Goal: Task Accomplishment & Management: Use online tool/utility

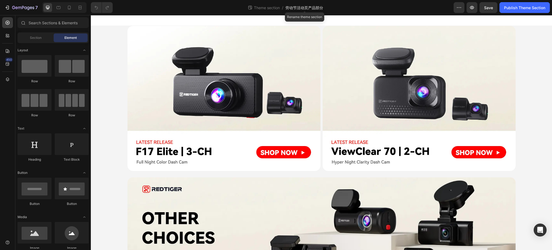
click at [311, 7] on span "劳动节活动页产品部分" at bounding box center [304, 8] width 38 height 6
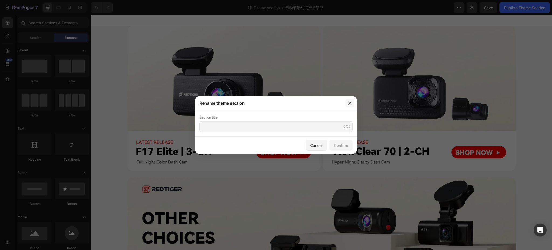
click at [351, 100] on button "button" at bounding box center [350, 103] width 9 height 9
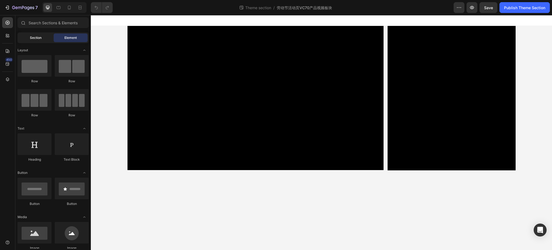
click at [43, 39] on div "Section" at bounding box center [36, 37] width 34 height 9
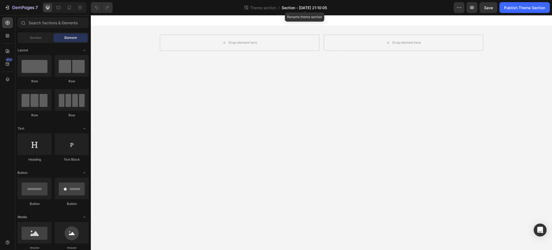
click at [285, 8] on span "Section - [DATE] 21:10:05" at bounding box center [304, 8] width 45 height 6
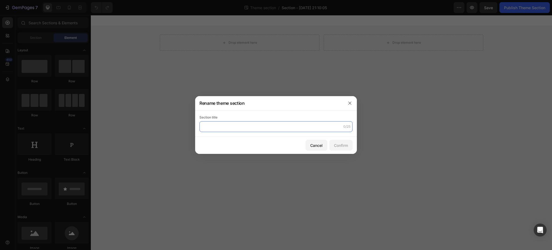
click at [226, 127] on input "text" at bounding box center [275, 126] width 153 height 11
type input "劳动节活动页产品部分"
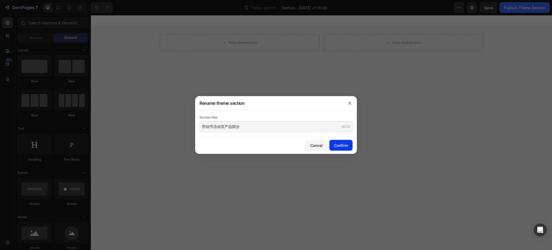
click at [337, 145] on div "Confirm" at bounding box center [341, 145] width 14 height 6
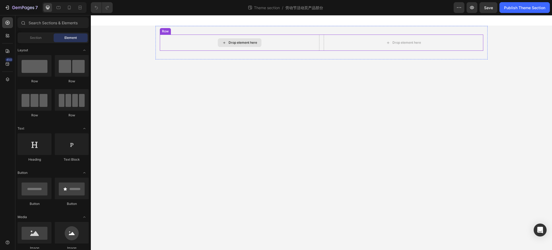
click at [290, 41] on div "Drop element here" at bounding box center [240, 43] width 160 height 16
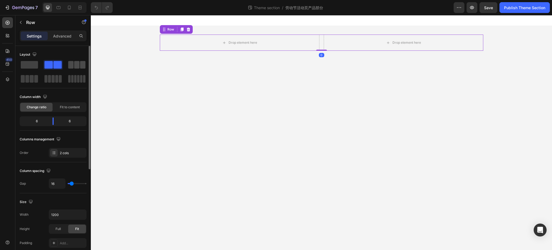
click at [81, 61] on span at bounding box center [82, 65] width 5 height 8
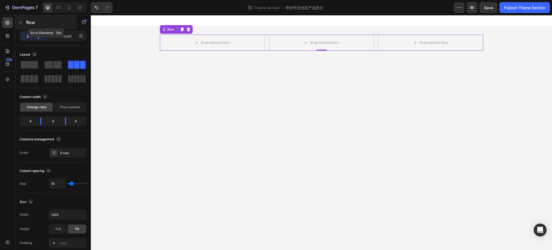
click at [22, 23] on icon "button" at bounding box center [21, 22] width 4 height 4
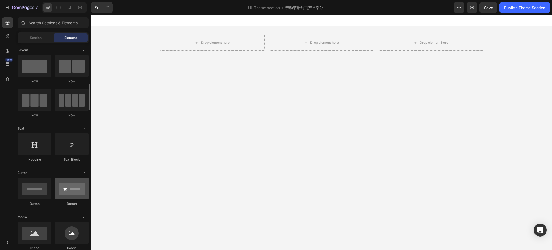
scroll to position [72, 0]
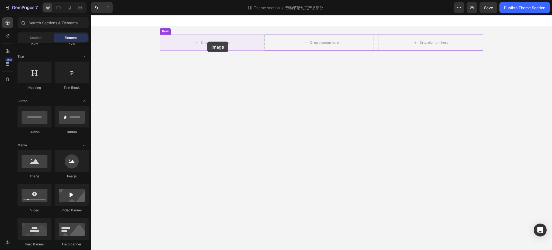
drag, startPoint x: 132, startPoint y: 181, endPoint x: 207, endPoint y: 42, distance: 158.2
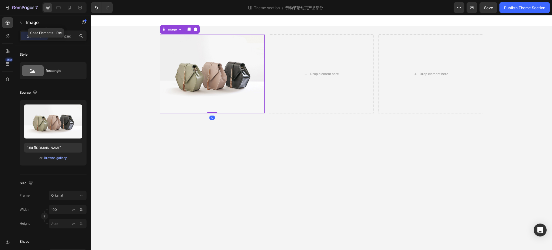
drag, startPoint x: 21, startPoint y: 22, endPoint x: 22, endPoint y: 25, distance: 3.0
click at [21, 22] on icon "button" at bounding box center [21, 22] width 4 height 4
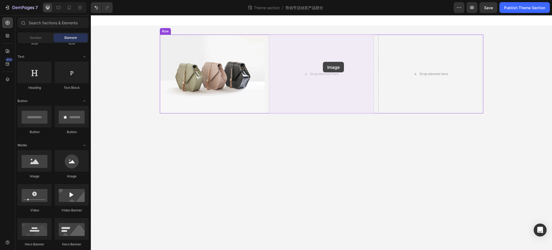
drag, startPoint x: 128, startPoint y: 182, endPoint x: 322, endPoint y: 63, distance: 226.8
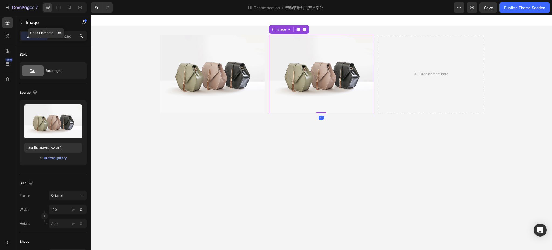
drag, startPoint x: 22, startPoint y: 18, endPoint x: 27, endPoint y: 33, distance: 16.6
click at [22, 18] on div "Image" at bounding box center [45, 22] width 61 height 14
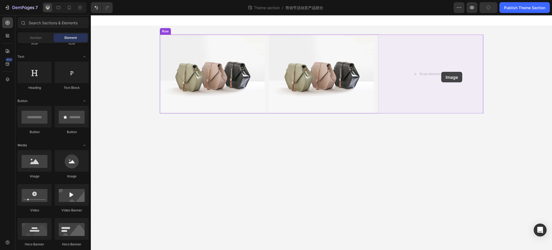
drag, startPoint x: 159, startPoint y: 178, endPoint x: 435, endPoint y: 67, distance: 297.5
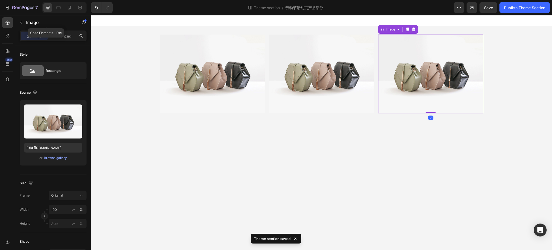
click at [22, 21] on icon "button" at bounding box center [21, 22] width 4 height 4
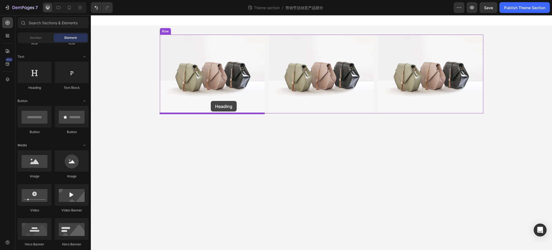
drag, startPoint x: 129, startPoint y: 97, endPoint x: 208, endPoint y: 100, distance: 79.3
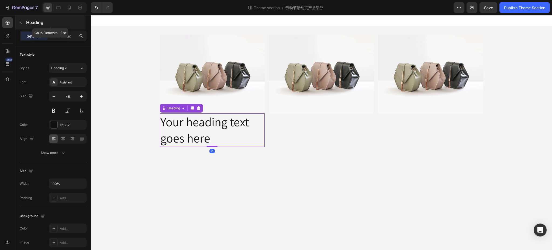
click at [21, 21] on icon "button" at bounding box center [21, 22] width 2 height 3
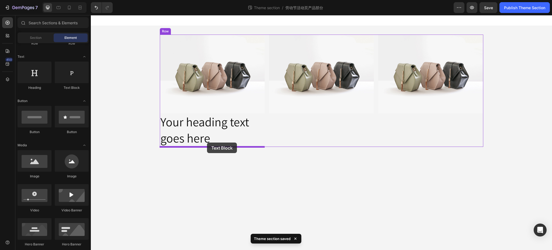
drag, startPoint x: 170, startPoint y: 96, endPoint x: 207, endPoint y: 142, distance: 59.3
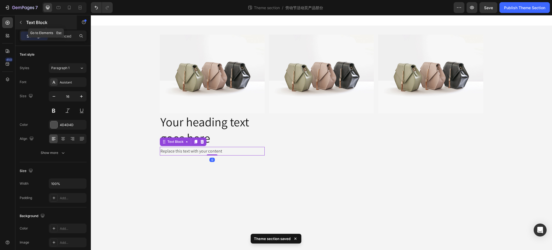
click at [20, 20] on icon "button" at bounding box center [21, 22] width 4 height 4
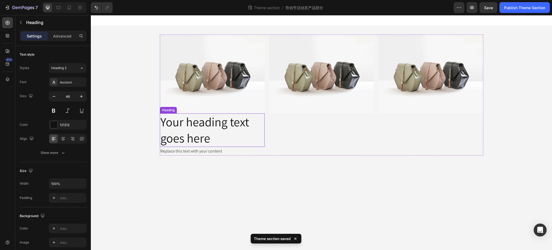
click at [197, 127] on h2 "Your heading text goes here" at bounding box center [212, 129] width 105 height 33
click at [189, 104] on div "Heading" at bounding box center [181, 108] width 43 height 9
click at [194, 108] on icon at bounding box center [192, 108] width 4 height 4
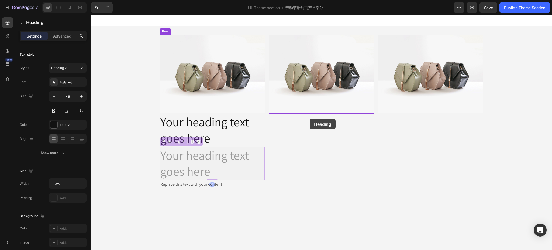
drag, startPoint x: 164, startPoint y: 142, endPoint x: 310, endPoint y: 119, distance: 147.6
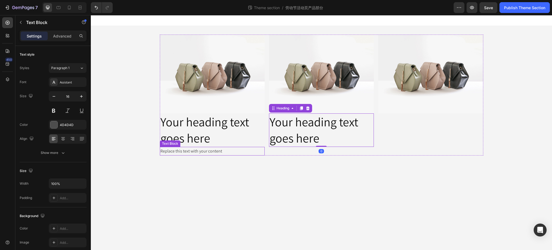
click at [181, 150] on div "Replace this text with your content" at bounding box center [212, 151] width 105 height 9
click at [195, 140] on icon at bounding box center [195, 142] width 3 height 4
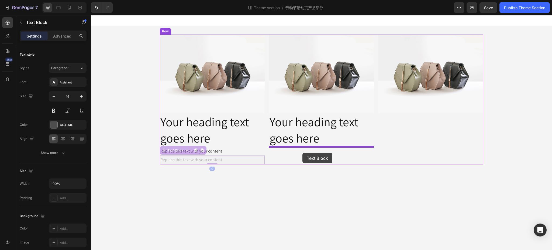
drag, startPoint x: 166, startPoint y: 150, endPoint x: 304, endPoint y: 146, distance: 138.3
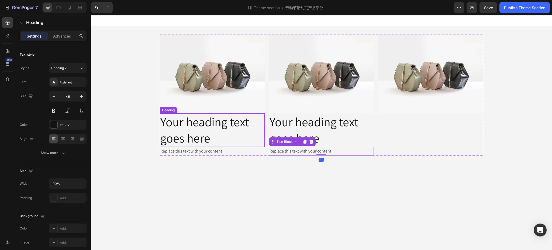
click at [191, 126] on h2 "Your heading text goes here" at bounding box center [212, 129] width 105 height 33
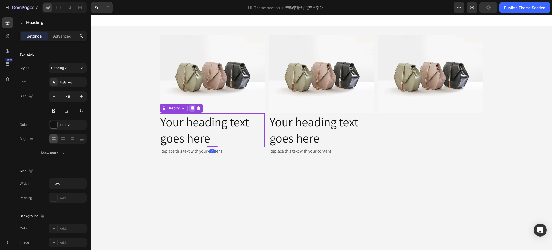
click at [192, 108] on icon at bounding box center [192, 108] width 3 height 4
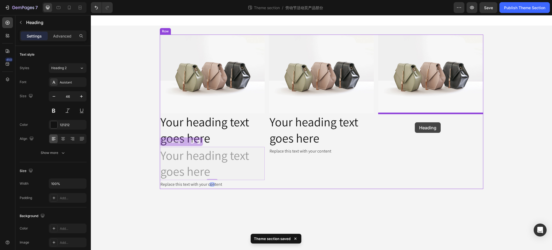
drag, startPoint x: 166, startPoint y: 140, endPoint x: 415, endPoint y: 122, distance: 249.7
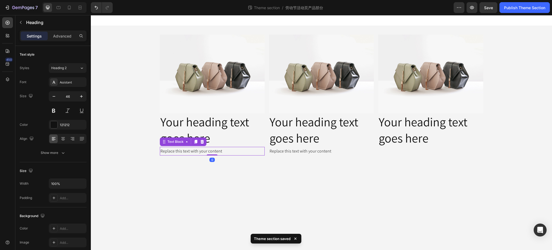
click at [199, 150] on div "Replace this text with your content" at bounding box center [212, 151] width 105 height 9
click at [196, 141] on icon at bounding box center [195, 142] width 3 height 4
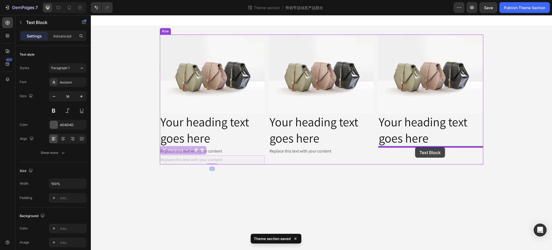
drag, startPoint x: 165, startPoint y: 151, endPoint x: 415, endPoint y: 147, distance: 250.2
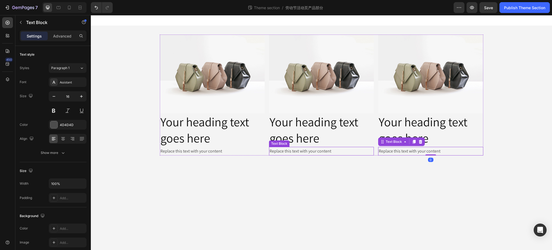
click at [299, 151] on div "Replace this text with your content" at bounding box center [321, 151] width 105 height 9
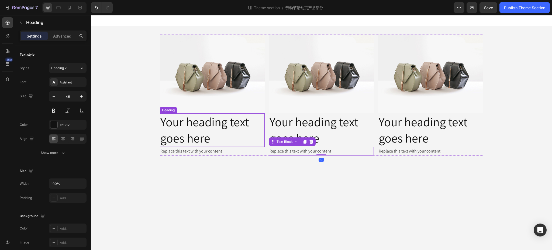
click at [201, 120] on h2 "Your heading text goes here" at bounding box center [212, 129] width 105 height 33
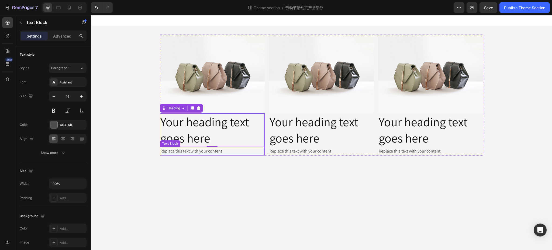
click at [179, 150] on div "Replace this text with your content" at bounding box center [212, 151] width 105 height 9
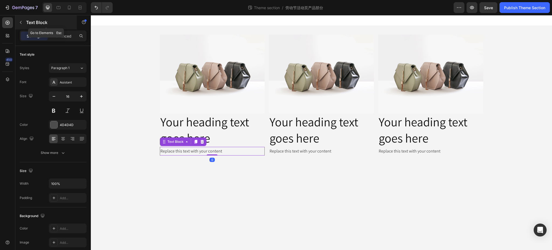
click at [21, 20] on icon "button" at bounding box center [21, 22] width 4 height 4
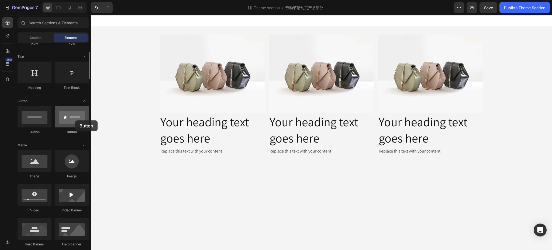
drag, startPoint x: 76, startPoint y: 123, endPoint x: 67, endPoint y: 120, distance: 9.2
click at [74, 120] on div at bounding box center [72, 117] width 34 height 22
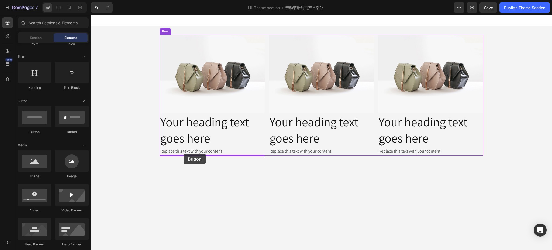
drag, startPoint x: 126, startPoint y: 138, endPoint x: 184, endPoint y: 153, distance: 59.2
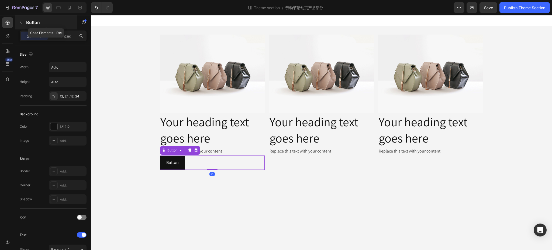
click at [25, 22] on button "button" at bounding box center [20, 22] width 9 height 9
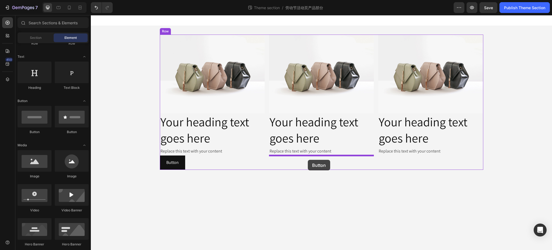
drag, startPoint x: 129, startPoint y: 140, endPoint x: 166, endPoint y: 97, distance: 57.5
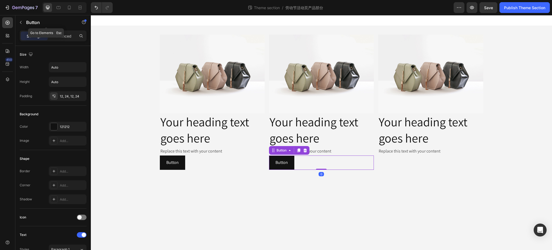
click at [23, 20] on button "button" at bounding box center [20, 22] width 9 height 9
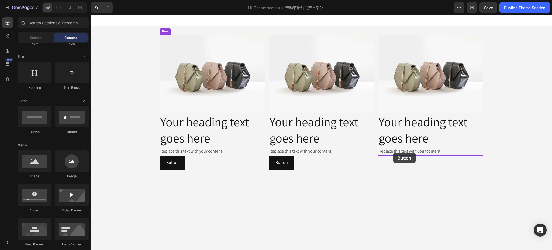
drag, startPoint x: 121, startPoint y: 134, endPoint x: 393, endPoint y: 152, distance: 272.6
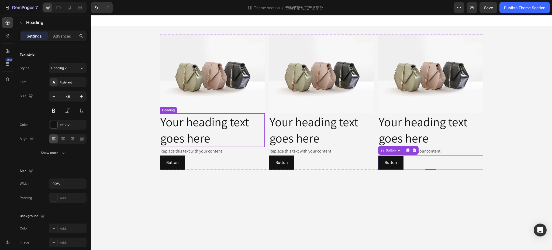
click at [250, 124] on h2 "Your heading text goes here" at bounding box center [212, 129] width 105 height 33
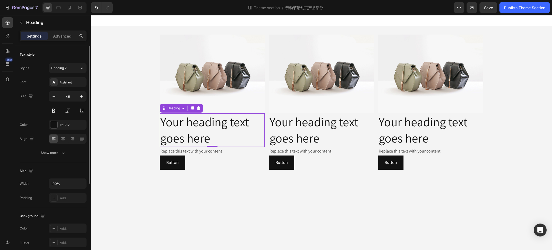
scroll to position [36, 0]
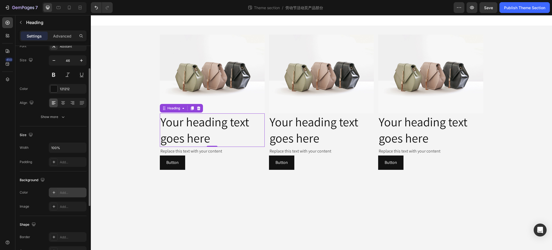
click at [61, 191] on div "Add..." at bounding box center [72, 192] width 25 height 5
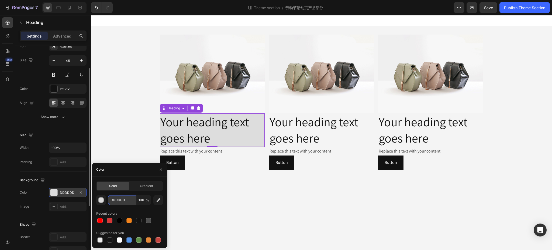
click at [121, 201] on input "DDDDDD" at bounding box center [122, 200] width 28 height 10
paste input "#f0f1f3"
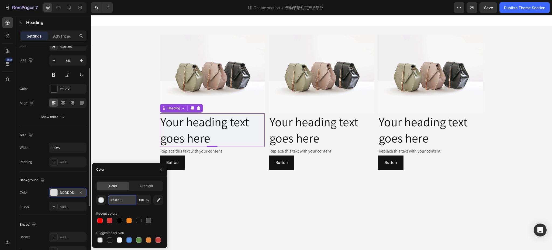
click at [112, 200] on input "#f0f1f3" at bounding box center [122, 200] width 28 height 10
type input "F0F1F3"
click at [150, 210] on div "Recent colors" at bounding box center [129, 213] width 67 height 9
click at [64, 179] on div "Background" at bounding box center [53, 179] width 67 height 9
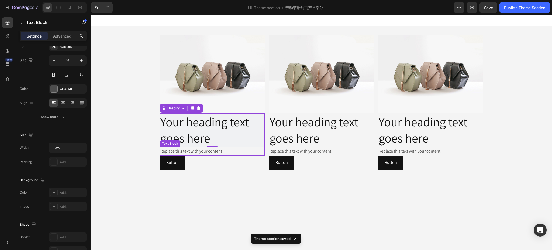
click at [232, 153] on div "Replace this text with your content" at bounding box center [212, 151] width 105 height 9
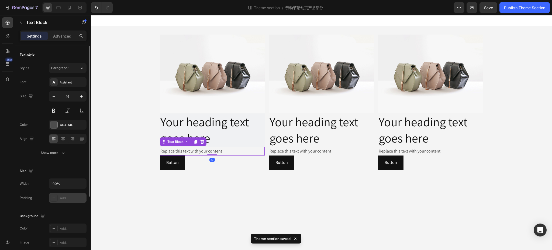
scroll to position [72, 0]
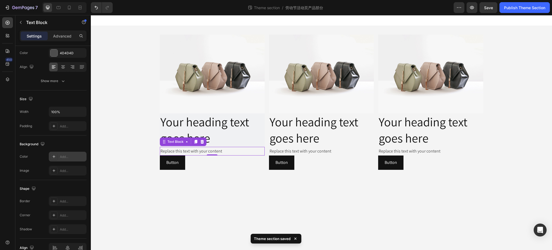
click at [63, 157] on div "Add..." at bounding box center [72, 156] width 25 height 5
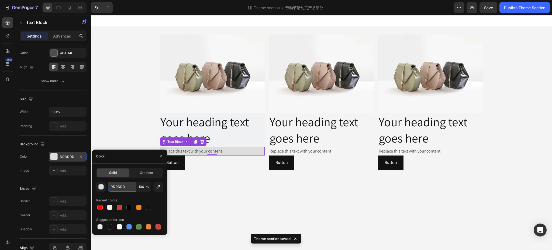
click at [125, 188] on input "DDDDDD" at bounding box center [122, 187] width 28 height 10
paste input "#f0f1f3"
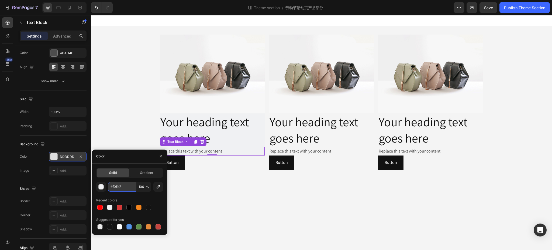
click at [111, 185] on input "#f0f1f3" at bounding box center [122, 187] width 28 height 10
click at [119, 185] on input "f0f1f3" at bounding box center [122, 187] width 28 height 10
type input "F0F1F3"
click at [164, 203] on div "Solid Gradient F0F1F3 100 % Recent colors Suggested for you" at bounding box center [129, 199] width 75 height 63
click at [220, 164] on div "Button Button 0" at bounding box center [212, 162] width 105 height 14
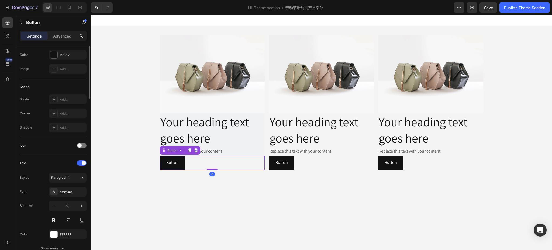
scroll to position [0, 0]
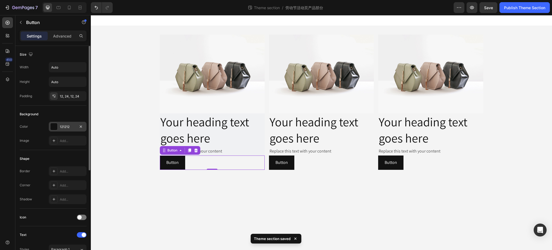
click at [66, 127] on div "121212" at bounding box center [68, 126] width 16 height 5
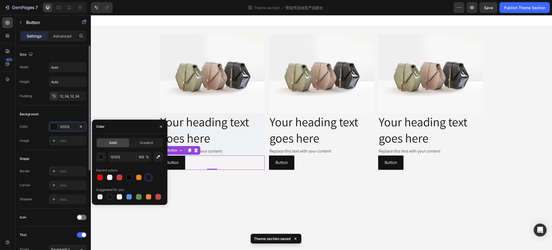
click at [30, 122] on div "Color 121212" at bounding box center [53, 127] width 67 height 10
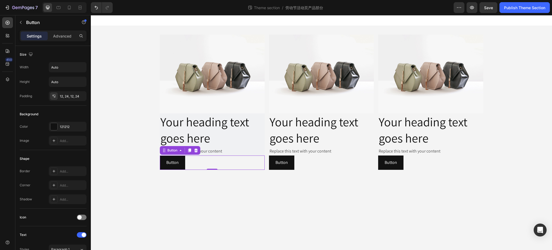
click at [239, 164] on div "Button Button 0" at bounding box center [212, 162] width 105 height 14
click at [8, 78] on icon at bounding box center [8, 79] width 4 height 4
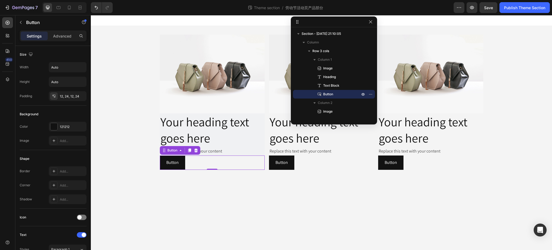
click at [310, 93] on div "Button" at bounding box center [334, 94] width 78 height 9
click at [334, 86] on span "Text Block" at bounding box center [331, 85] width 16 height 5
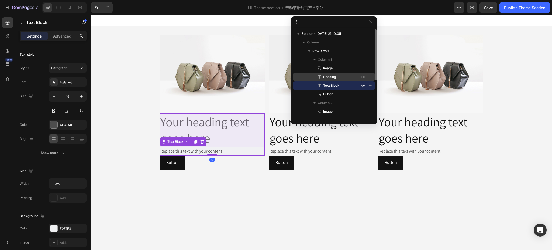
click at [336, 78] on span "Heading" at bounding box center [329, 76] width 13 height 5
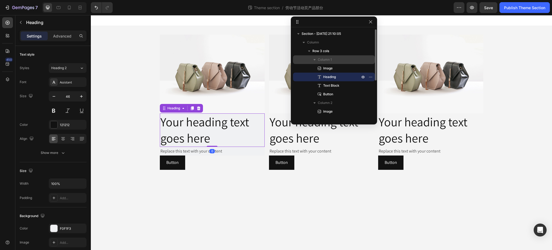
click at [330, 60] on span "Column 1" at bounding box center [325, 59] width 14 height 5
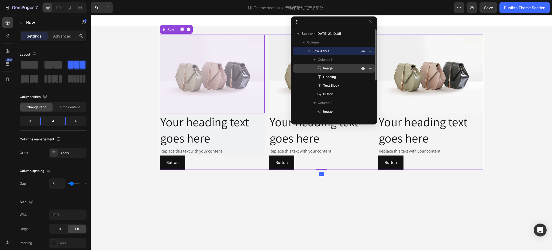
click at [329, 67] on span "Image" at bounding box center [327, 68] width 9 height 5
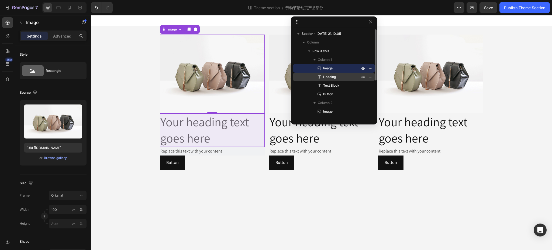
click at [329, 78] on span "Heading" at bounding box center [329, 76] width 13 height 5
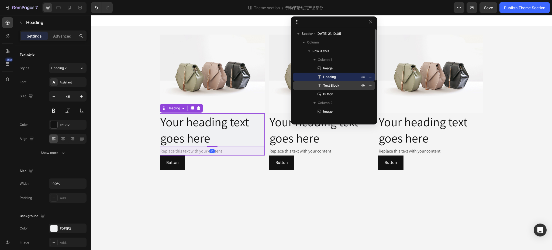
click at [329, 86] on span "Text Block" at bounding box center [331, 85] width 16 height 5
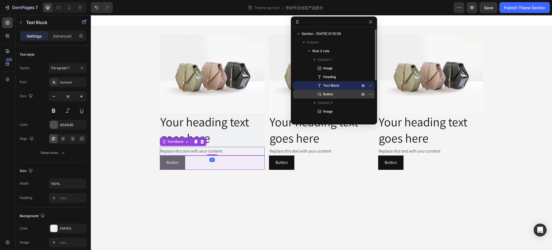
click at [329, 93] on span "Button" at bounding box center [328, 93] width 10 height 5
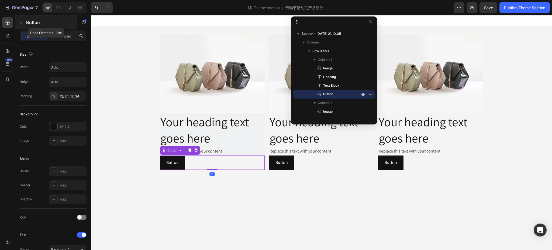
click at [24, 20] on button "button" at bounding box center [20, 22] width 9 height 9
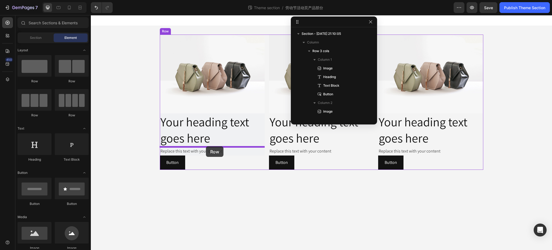
drag, startPoint x: 127, startPoint y: 88, endPoint x: 206, endPoint y: 146, distance: 97.8
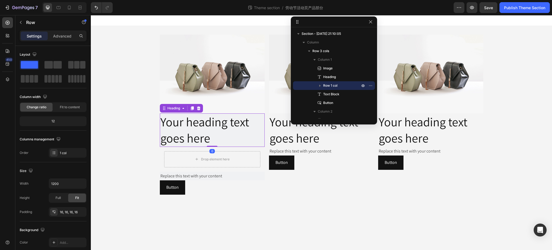
drag, startPoint x: 221, startPoint y: 128, endPoint x: 228, endPoint y: 135, distance: 9.7
click at [222, 127] on h2 "Your heading text goes here" at bounding box center [212, 129] width 105 height 33
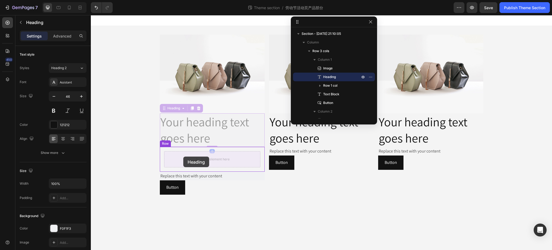
drag, startPoint x: 166, startPoint y: 107, endPoint x: 187, endPoint y: 158, distance: 55.5
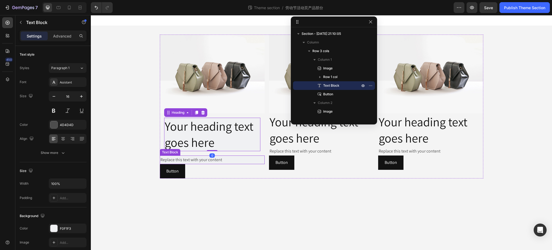
click at [199, 161] on div "Replace this text with your content" at bounding box center [212, 159] width 105 height 9
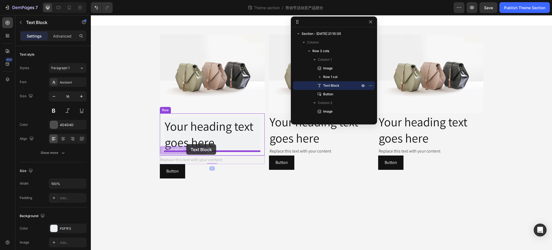
drag, startPoint x: 163, startPoint y: 149, endPoint x: 186, endPoint y: 144, distance: 23.7
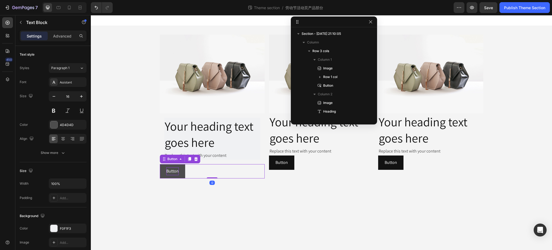
click at [171, 172] on p "Button" at bounding box center [172, 171] width 12 height 8
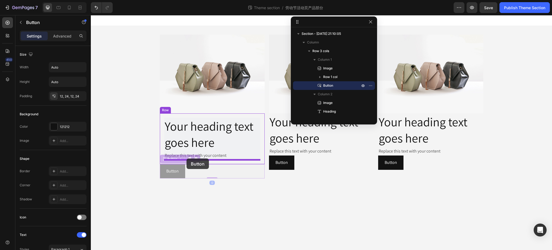
drag, startPoint x: 164, startPoint y: 159, endPoint x: 187, endPoint y: 158, distance: 22.1
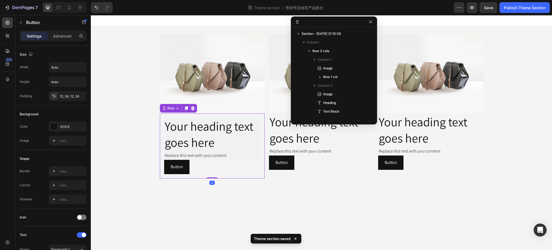
click at [240, 115] on div "Your heading text goes here Heading Replace this text with your content Text Bl…" at bounding box center [212, 145] width 105 height 65
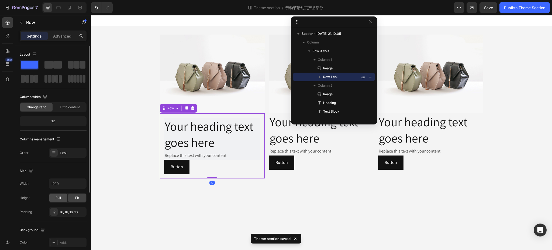
scroll to position [36, 0]
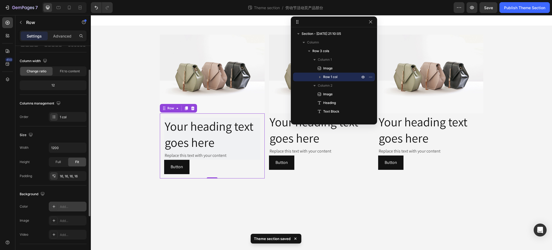
click at [63, 206] on div "Add..." at bounding box center [72, 206] width 25 height 5
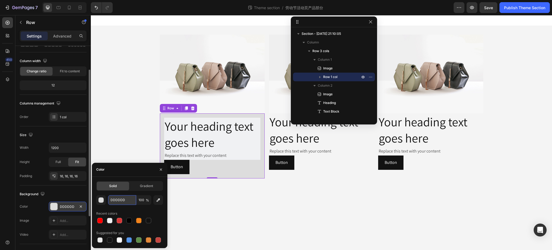
click at [122, 204] on input "DDDDDD" at bounding box center [122, 200] width 28 height 10
paste input "f0f1f3"
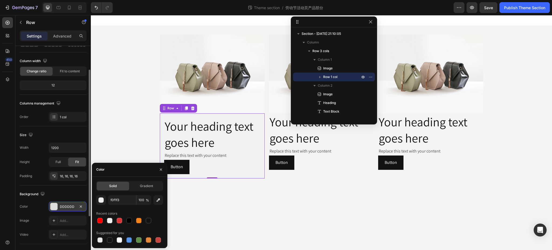
type input "F0F1F3"
click at [140, 210] on div "Recent colors" at bounding box center [129, 213] width 67 height 9
click at [288, 226] on body "Image Your heading text goes here Heading Replace this text with your content T…" at bounding box center [321, 132] width 461 height 235
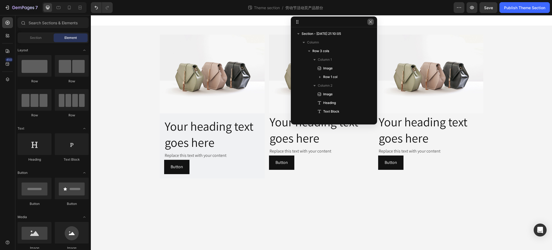
click at [370, 22] on icon "button" at bounding box center [370, 21] width 3 height 3
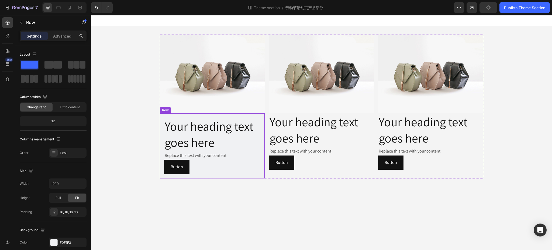
click at [236, 116] on div "Your heading text goes here Heading Replace this text with your content Text Bl…" at bounding box center [212, 145] width 105 height 65
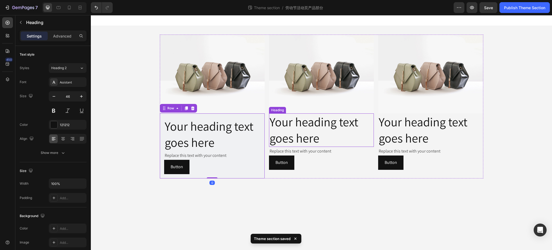
click at [326, 118] on h2 "Your heading text goes here" at bounding box center [321, 129] width 105 height 33
drag, startPoint x: 308, startPoint y: 105, endPoint x: 307, endPoint y: 111, distance: 6.0
click at [308, 105] on div at bounding box center [308, 108] width 6 height 6
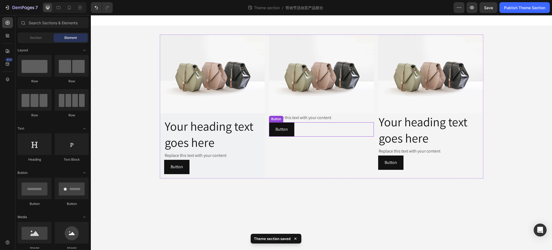
click at [309, 119] on div "Replace this text with your content" at bounding box center [321, 117] width 105 height 9
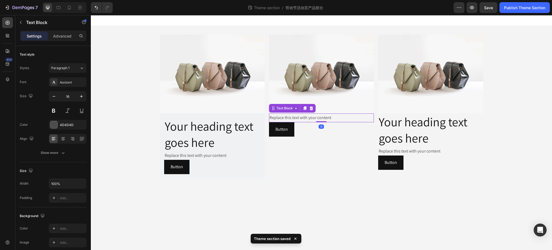
click at [309, 106] on div at bounding box center [311, 108] width 6 height 6
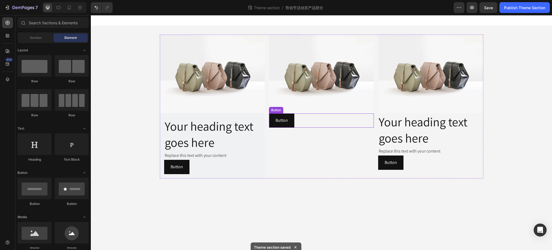
click at [312, 118] on div "Button Button" at bounding box center [321, 120] width 105 height 14
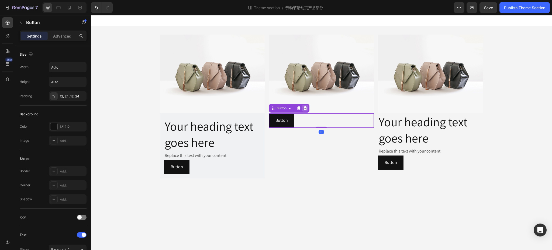
drag, startPoint x: 307, startPoint y: 109, endPoint x: 362, endPoint y: 119, distance: 55.7
click at [307, 109] on icon at bounding box center [305, 108] width 4 height 4
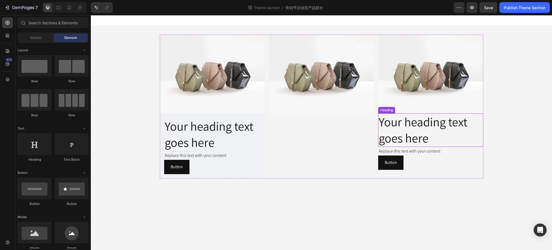
click at [411, 126] on h2 "Your heading text goes here" at bounding box center [430, 129] width 105 height 33
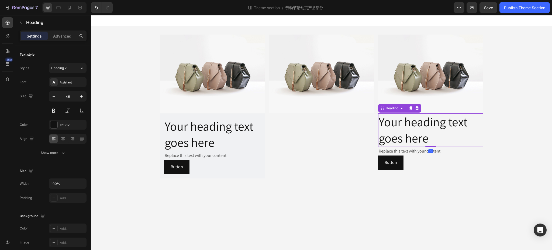
click at [417, 107] on icon at bounding box center [417, 108] width 4 height 4
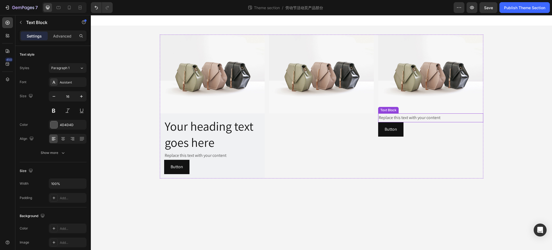
click at [437, 118] on div "Replace this text with your content" at bounding box center [430, 117] width 105 height 9
click at [420, 106] on icon at bounding box center [421, 108] width 4 height 4
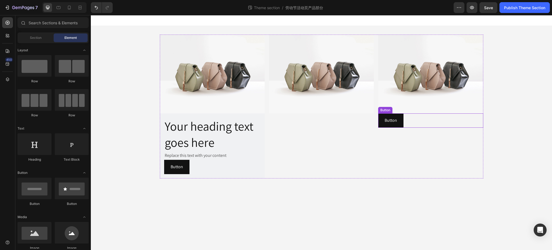
click at [435, 116] on div "Button Button" at bounding box center [430, 120] width 105 height 14
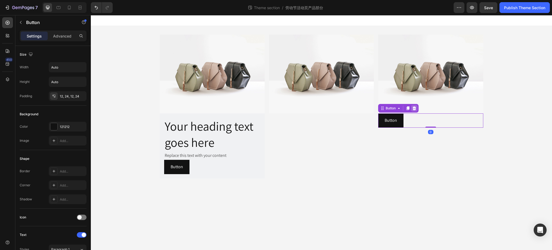
click at [415, 108] on icon at bounding box center [414, 108] width 4 height 4
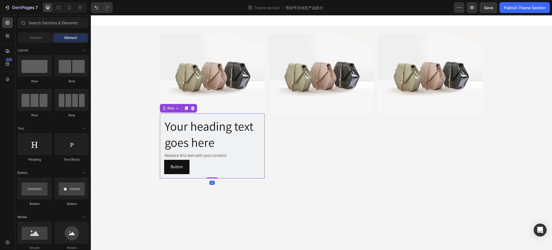
click at [253, 115] on div "Your heading text goes here Heading Replace this text with your content Text Bl…" at bounding box center [212, 145] width 105 height 65
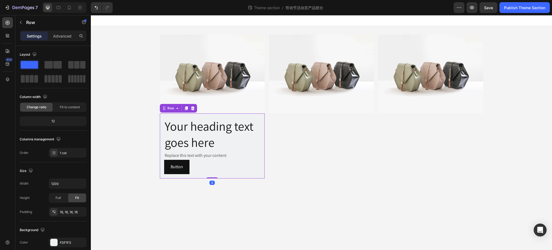
drag, startPoint x: 187, startPoint y: 108, endPoint x: 197, endPoint y: 126, distance: 20.9
click at [187, 108] on icon at bounding box center [186, 108] width 3 height 4
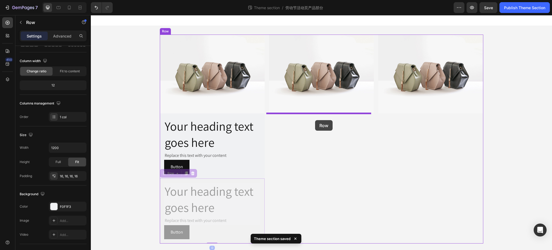
drag, startPoint x: 162, startPoint y: 175, endPoint x: 315, endPoint y: 120, distance: 162.6
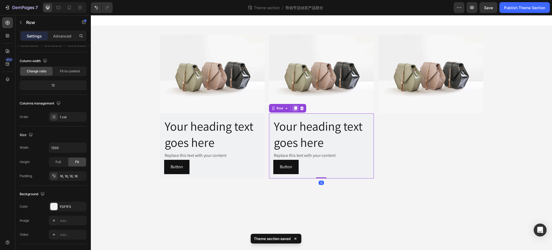
click at [297, 107] on icon at bounding box center [295, 108] width 4 height 4
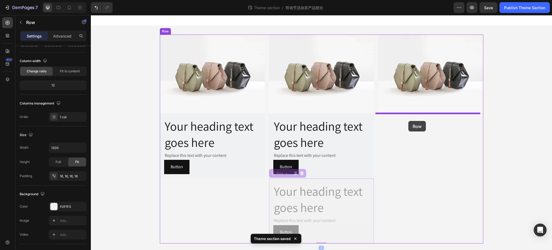
drag, startPoint x: 271, startPoint y: 174, endPoint x: 408, endPoint y: 121, distance: 147.5
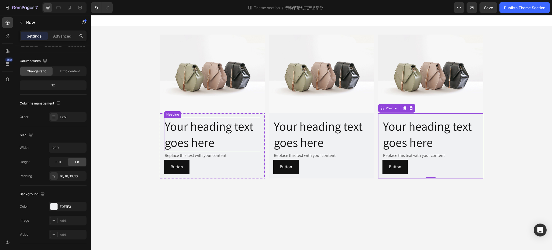
click at [208, 127] on h2 "Your heading text goes here" at bounding box center [212, 134] width 96 height 33
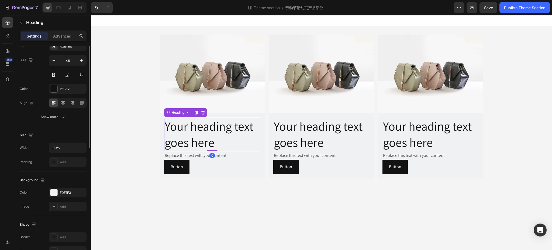
scroll to position [0, 0]
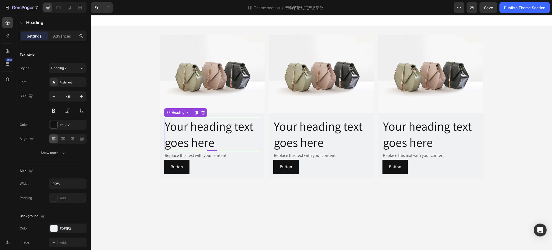
click at [215, 133] on h2 "Your heading text goes here" at bounding box center [212, 134] width 96 height 33
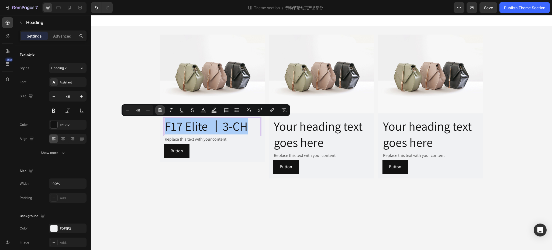
click at [160, 108] on icon "Editor contextual toolbar" at bounding box center [159, 110] width 3 height 4
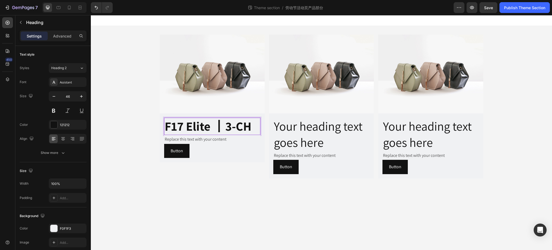
click at [217, 124] on strong "F17 Elite 丨3-CH" at bounding box center [208, 126] width 87 height 16
click at [200, 124] on strong "F17 Elite 丨3-CH" at bounding box center [208, 126] width 87 height 16
click at [216, 127] on strong "F17 Elite 丨3-CH" at bounding box center [208, 126] width 87 height 16
click at [229, 124] on strong "F17 Elite 丨3-CH" at bounding box center [208, 126] width 87 height 16
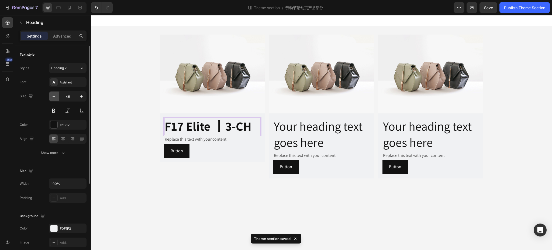
click at [54, 97] on icon "button" at bounding box center [53, 96] width 5 height 5
click at [54, 96] on icon "button" at bounding box center [53, 96] width 5 height 5
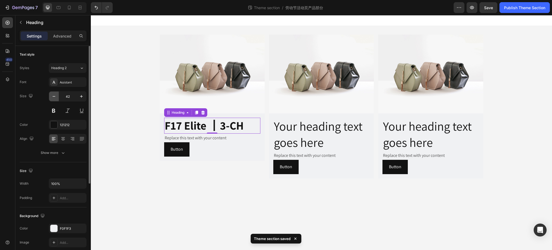
click at [54, 96] on icon "button" at bounding box center [53, 96] width 5 height 5
click at [54, 96] on icon "button" at bounding box center [54, 96] width 3 height 1
click at [54, 95] on icon "button" at bounding box center [53, 96] width 5 height 5
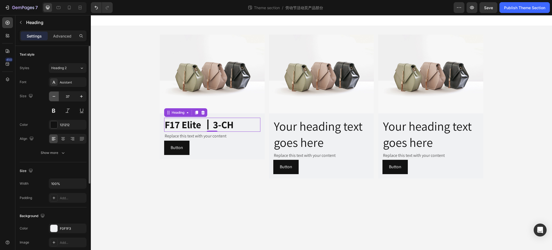
click at [54, 95] on icon "button" at bounding box center [53, 96] width 5 height 5
type input "36"
click at [65, 123] on div "121212" at bounding box center [68, 124] width 16 height 5
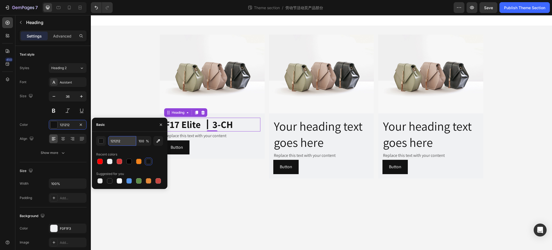
click at [127, 139] on input "121212" at bounding box center [122, 141] width 28 height 10
paste input "c4077"
type input "1C4077"
click at [157, 151] on div "Recent colors" at bounding box center [129, 154] width 67 height 9
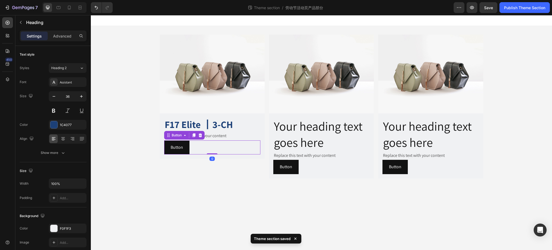
click at [236, 141] on div "Button Button 0" at bounding box center [212, 147] width 96 height 14
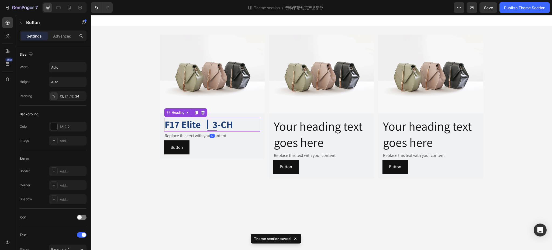
click at [241, 125] on p "⁠⁠⁠⁠⁠⁠⁠ F17 Elite 丨3-CH" at bounding box center [212, 124] width 95 height 13
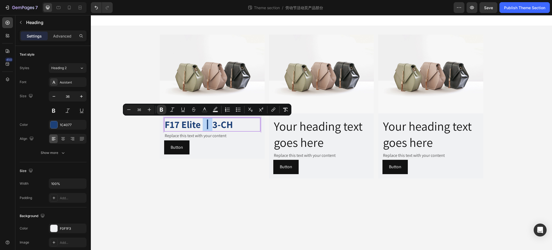
drag, startPoint x: 208, startPoint y: 122, endPoint x: 205, endPoint y: 123, distance: 2.7
click at [205, 123] on strong "F17 Elite 丨3-CH" at bounding box center [199, 124] width 68 height 13
drag, startPoint x: 161, startPoint y: 106, endPoint x: 165, endPoint y: 110, distance: 4.6
click at [161, 107] on icon "Editor contextual toolbar" at bounding box center [161, 109] width 5 height 5
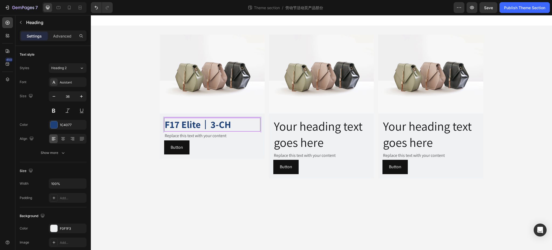
click at [244, 124] on p "F17 Elite 丨 3-CH" at bounding box center [212, 124] width 95 height 13
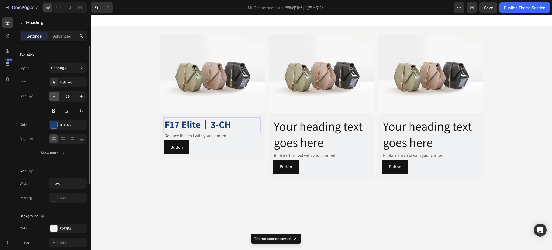
click at [54, 97] on icon "button" at bounding box center [53, 96] width 5 height 5
click at [54, 96] on icon "button" at bounding box center [53, 96] width 5 height 5
type input "32"
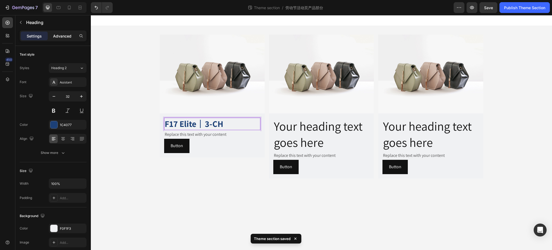
click at [63, 36] on p "Advanced" at bounding box center [62, 36] width 18 height 6
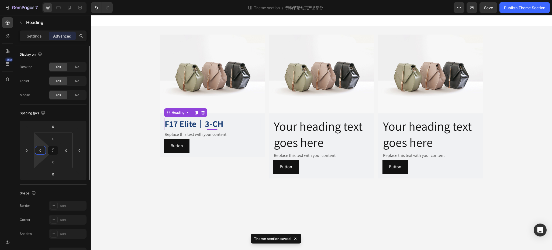
click at [41, 153] on input "0" at bounding box center [40, 150] width 8 height 8
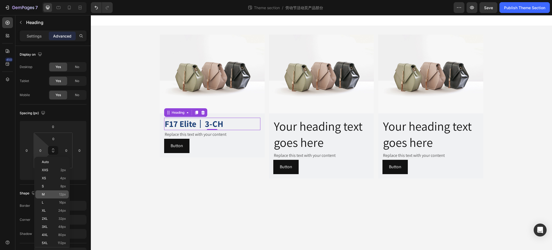
click at [61, 195] on span "12px" at bounding box center [62, 194] width 7 height 4
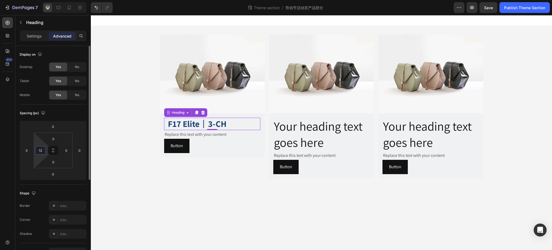
click at [44, 149] on input "12" at bounding box center [40, 150] width 8 height 8
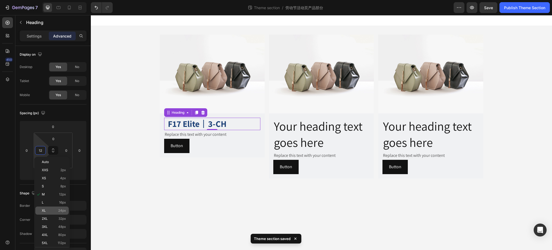
click at [56, 208] on div "XL 24px" at bounding box center [51, 210] width 33 height 8
type input "24"
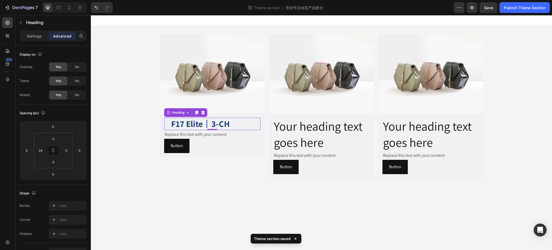
click at [214, 135] on div "0" at bounding box center [211, 134] width 5 height 4
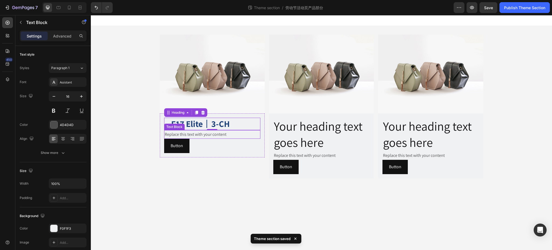
click at [232, 136] on div "Replace this text with your content" at bounding box center [212, 134] width 96 height 9
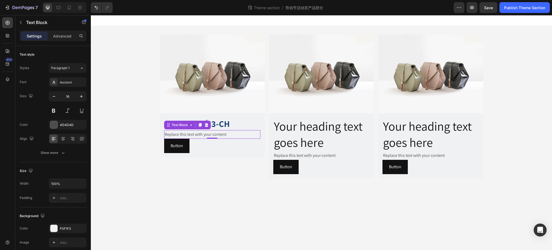
click at [214, 134] on div "Replace this text with your content" at bounding box center [212, 134] width 96 height 9
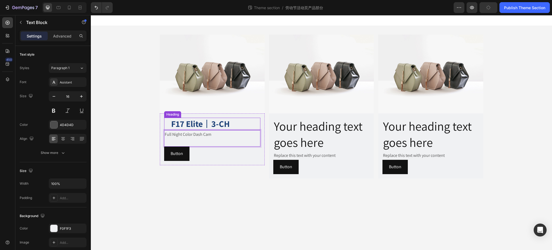
click at [178, 122] on strong "F17 Elite" at bounding box center [187, 123] width 32 height 11
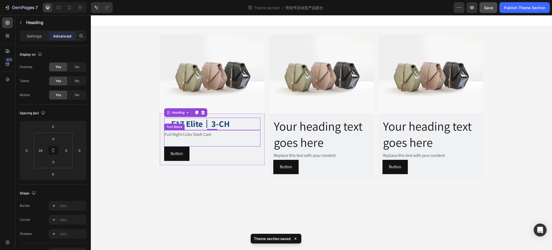
click at [182, 134] on p "Full Night Color Dash Cam" at bounding box center [212, 134] width 95 height 8
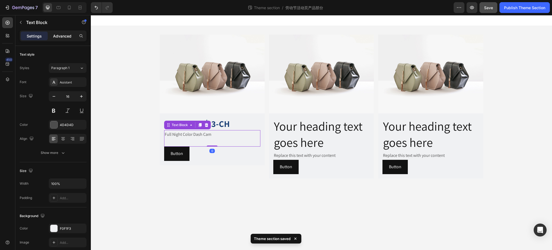
click at [62, 34] on p "Advanced" at bounding box center [62, 36] width 18 height 6
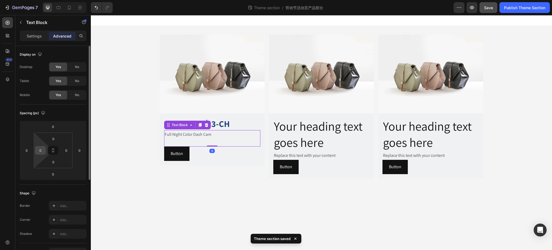
click at [43, 146] on input "0" at bounding box center [40, 150] width 8 height 8
type input "3"
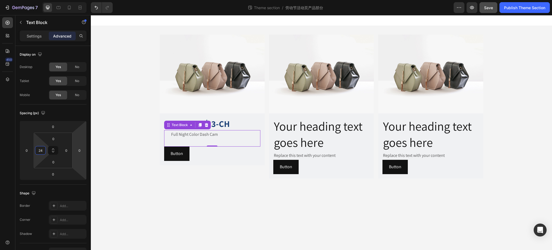
type input "24"
drag, startPoint x: 238, startPoint y: 134, endPoint x: 227, endPoint y: 136, distance: 10.9
click at [222, 140] on p "Rich Text Editor. Editing area: main" at bounding box center [215, 142] width 89 height 8
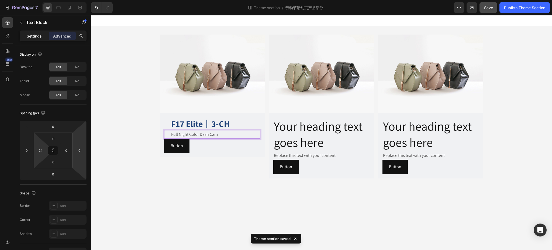
click at [35, 34] on p "Settings" at bounding box center [34, 36] width 15 height 6
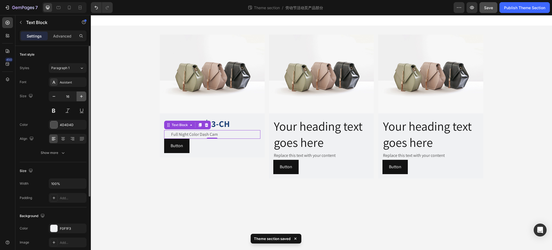
click at [82, 98] on icon "button" at bounding box center [81, 96] width 5 height 5
type input "19"
click at [81, 95] on icon "button" at bounding box center [81, 96] width 5 height 5
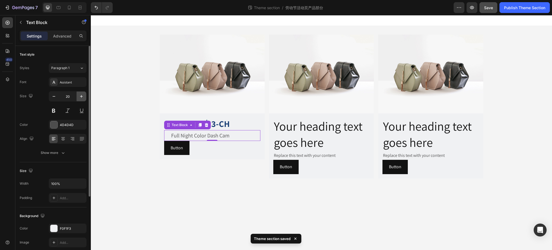
click at [81, 95] on icon "button" at bounding box center [81, 96] width 5 height 5
click at [82, 97] on icon "button" at bounding box center [81, 96] width 5 height 5
type input "24"
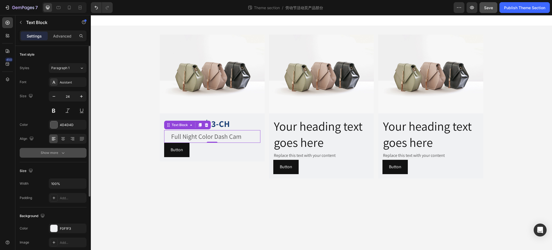
click at [56, 154] on div "Show more" at bounding box center [53, 152] width 25 height 5
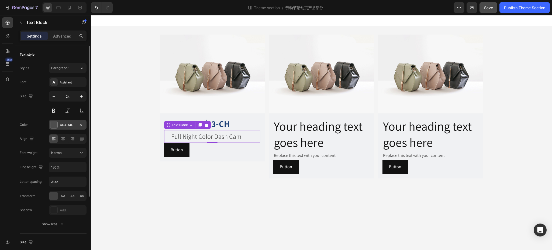
click at [53, 121] on div at bounding box center [53, 124] width 7 height 7
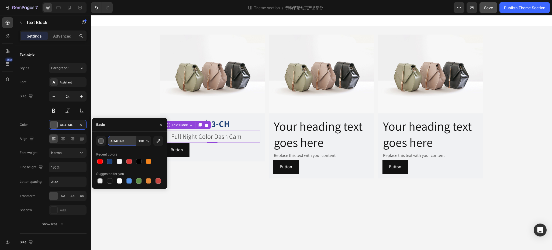
click at [121, 141] on input "4D4D4D" at bounding box center [122, 141] width 28 height 10
click at [160, 141] on icon "button" at bounding box center [158, 140] width 5 height 5
click at [101, 140] on div "button" at bounding box center [101, 140] width 5 height 5
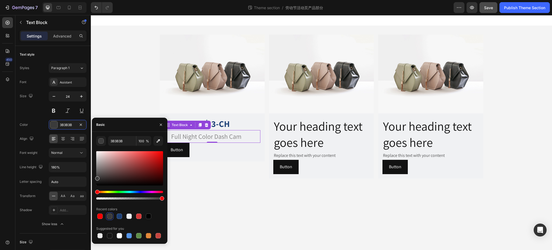
click at [97, 168] on div at bounding box center [129, 168] width 67 height 34
type input "7C7B7B"
click at [137, 92] on div "Image ⁠⁠⁠⁠⁠⁠⁠ F17 Elite 丨 3-CH Heading Full Night Color Dash Cam Text Block 0 B…" at bounding box center [321, 106] width 461 height 161
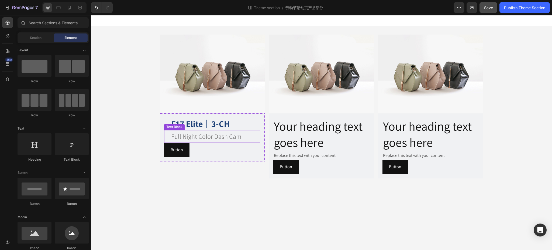
click at [237, 138] on p "Full Night Color Dash Cam" at bounding box center [215, 136] width 89 height 12
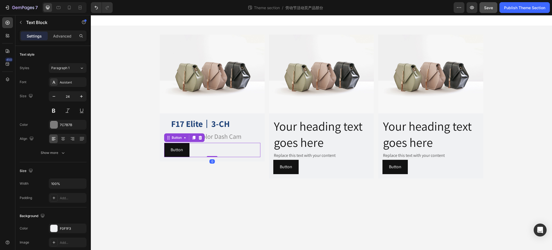
click at [202, 148] on div "Button Button 0" at bounding box center [212, 150] width 96 height 14
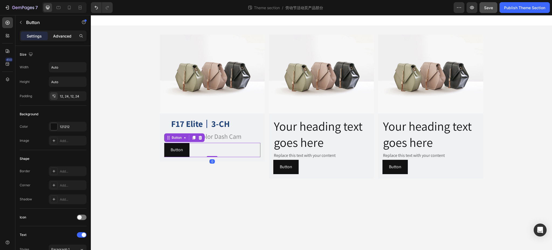
click at [65, 36] on p "Advanced" at bounding box center [62, 36] width 18 height 6
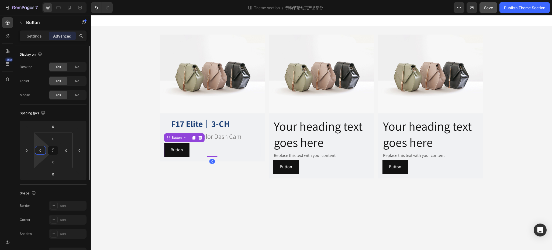
click at [42, 147] on input "0" at bounding box center [40, 150] width 8 height 8
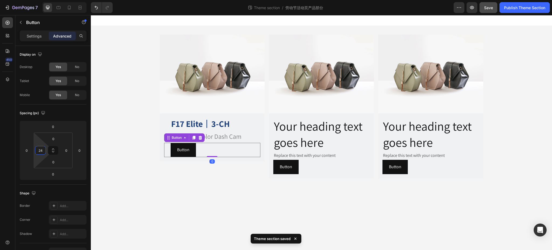
type input "24"
click at [229, 148] on div "Button Button 0" at bounding box center [212, 150] width 96 height 14
click at [221, 172] on div "Image ⁠⁠⁠⁠⁠⁠⁠ F17 Elite 丨 3-CH Heading Full Night Color Dash Cam Text Block But…" at bounding box center [212, 107] width 105 height 144
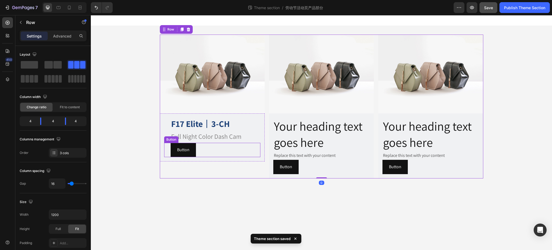
click at [252, 154] on div "Button Button" at bounding box center [212, 150] width 96 height 14
click at [219, 170] on div "Image ⁠⁠⁠⁠⁠⁠⁠ F17 Elite 丨 3-CH Heading Full Night Color Dash Cam Text Block But…" at bounding box center [212, 107] width 105 height 144
click at [234, 139] on p "Full Night Color Dash Cam" at bounding box center [215, 136] width 89 height 12
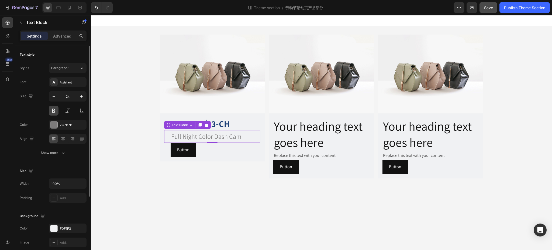
click at [53, 109] on button at bounding box center [54, 111] width 10 height 10
click at [64, 80] on div "Assistant" at bounding box center [72, 82] width 25 height 5
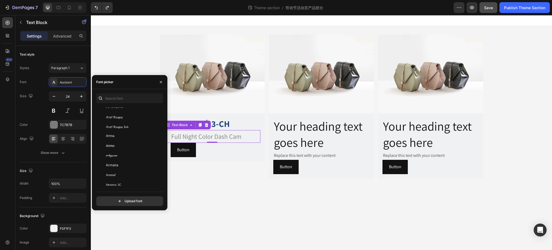
scroll to position [970, 0]
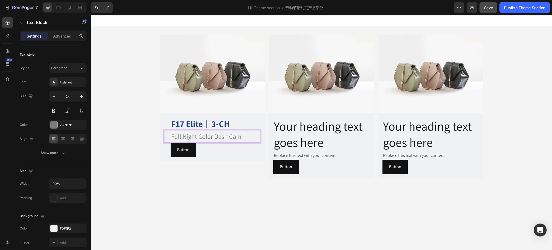
click at [487, 11] on button "Save" at bounding box center [489, 7] width 18 height 11
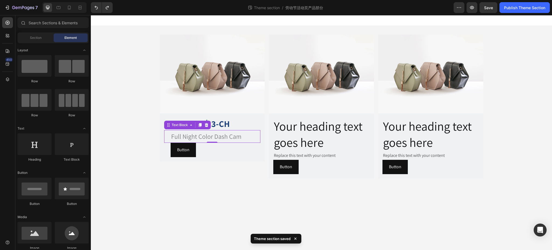
click at [493, 143] on div "Image ⁠⁠⁠⁠⁠⁠⁠ F17 Elite 丨 3-CH Heading Full Night Color Dash Cam Text Block 0 B…" at bounding box center [321, 106] width 461 height 161
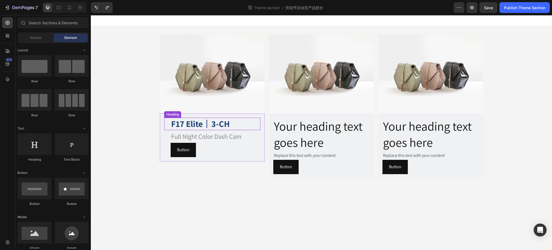
click at [218, 123] on strong "3-CH" at bounding box center [220, 123] width 18 height 11
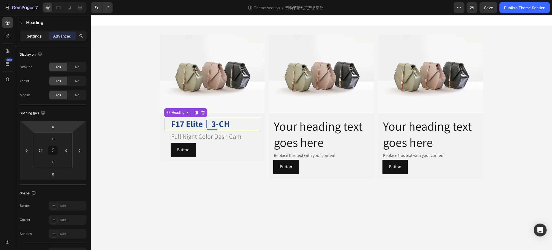
click at [36, 37] on p "Settings" at bounding box center [34, 36] width 15 height 6
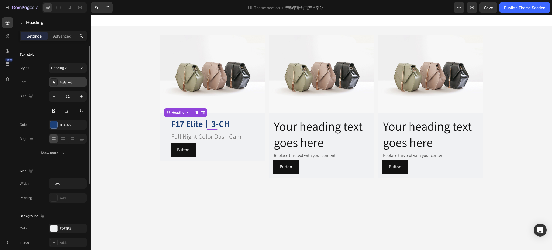
click at [68, 81] on div "Assistant" at bounding box center [72, 82] width 25 height 5
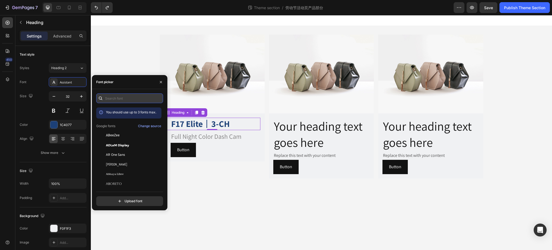
click at [127, 99] on input "text" at bounding box center [129, 98] width 67 height 10
type input "h"
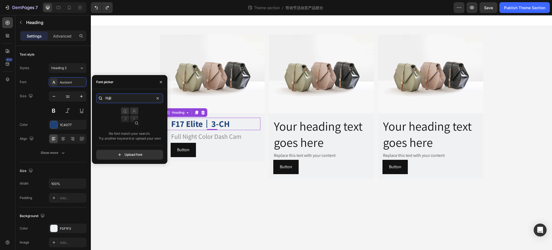
type input "鸿"
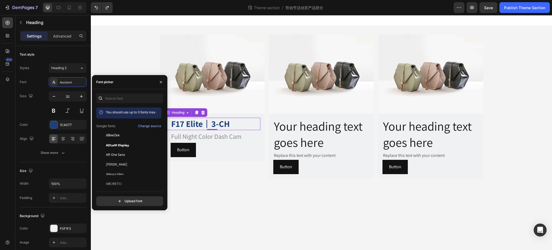
click at [5, 132] on div "450" at bounding box center [7, 126] width 11 height 219
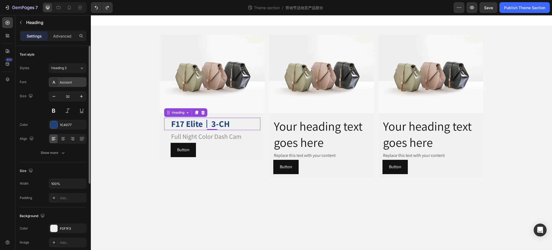
click at [70, 82] on div "Assistant" at bounding box center [72, 82] width 25 height 5
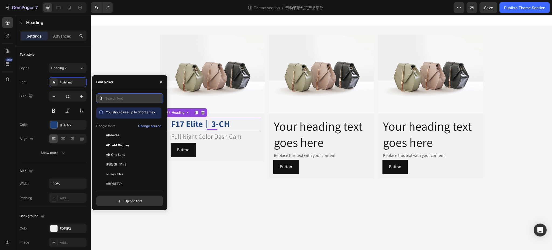
click at [113, 96] on input "text" at bounding box center [129, 98] width 67 height 10
click at [127, 101] on input "har" at bounding box center [129, 98] width 67 height 10
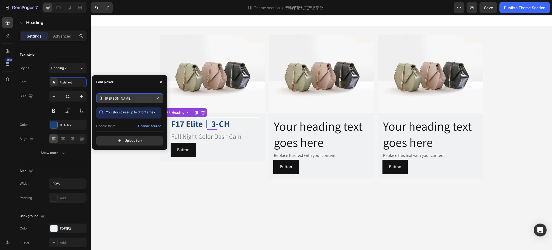
type input "[PERSON_NAME]"
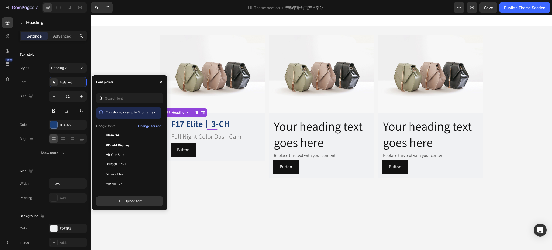
click at [224, 201] on body "Image ⁠⁠⁠⁠⁠⁠⁠ F17 Elite 丨 3-CH Heading 0 Full Night Color Dash Cam Text Block B…" at bounding box center [321, 132] width 461 height 235
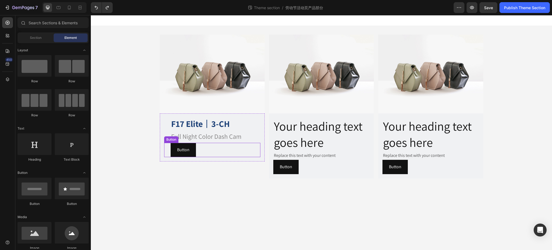
click at [220, 151] on div "Button Button" at bounding box center [212, 150] width 96 height 14
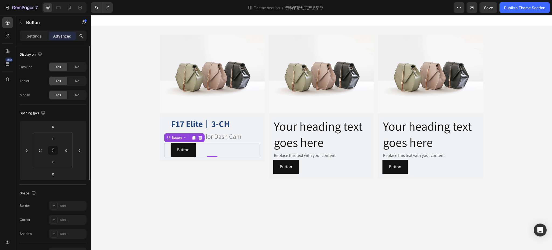
scroll to position [108, 0]
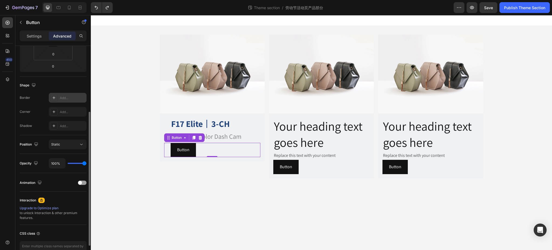
click at [61, 96] on div "Add..." at bounding box center [72, 97] width 25 height 5
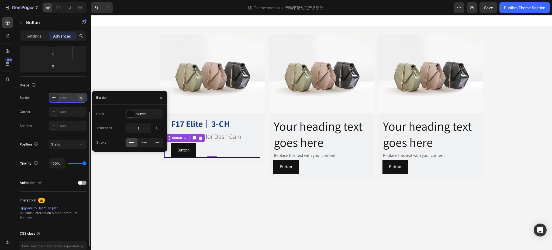
click at [80, 96] on icon "button" at bounding box center [81, 97] width 4 height 4
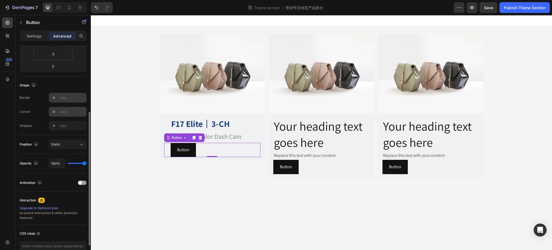
click at [55, 111] on icon at bounding box center [54, 111] width 4 height 4
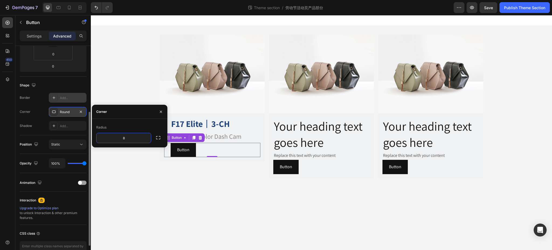
drag, startPoint x: 139, startPoint y: 121, endPoint x: 143, endPoint y: 123, distance: 4.5
click at [140, 121] on div "Radius 8" at bounding box center [129, 133] width 75 height 29
click at [144, 137] on icon "button" at bounding box center [145, 137] width 5 height 5
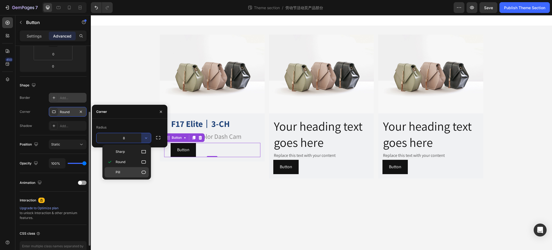
click at [129, 174] on p "Pill" at bounding box center [131, 171] width 31 height 5
type input "9999"
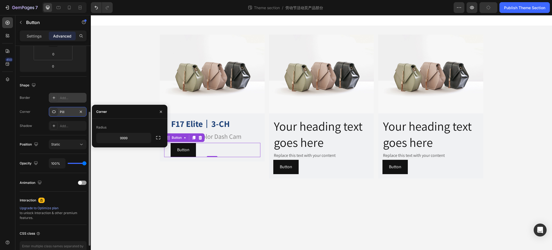
click at [37, 111] on div "Corner Pill" at bounding box center [53, 112] width 67 height 10
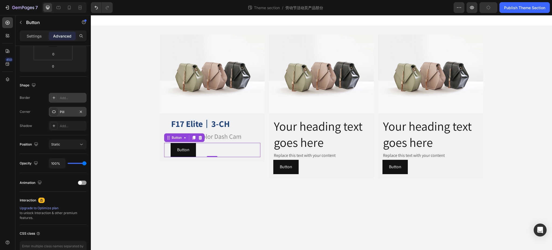
click at [69, 113] on div "Pill" at bounding box center [68, 111] width 16 height 5
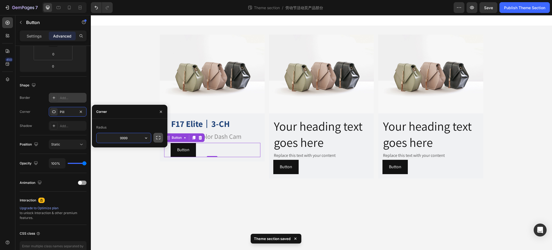
click at [157, 139] on icon "button" at bounding box center [158, 137] width 4 height 3
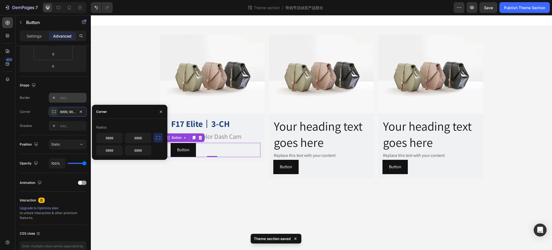
click at [157, 137] on icon "button" at bounding box center [158, 137] width 5 height 5
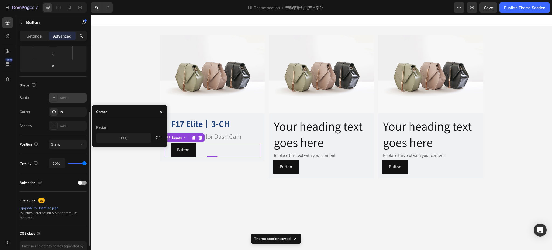
drag, startPoint x: 29, startPoint y: 110, endPoint x: 32, endPoint y: 111, distance: 3.1
click at [32, 111] on div "Corner Pill" at bounding box center [53, 112] width 67 height 10
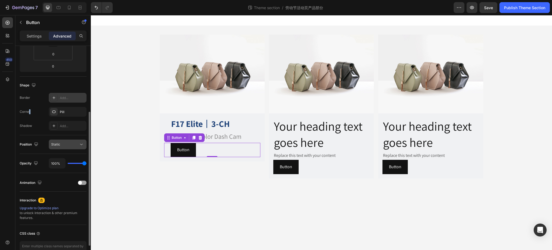
click at [68, 140] on button "Static" at bounding box center [68, 144] width 38 height 10
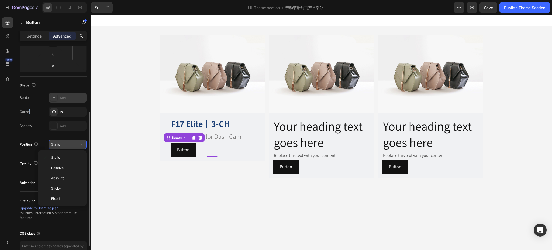
click at [69, 141] on button "Static" at bounding box center [68, 144] width 38 height 10
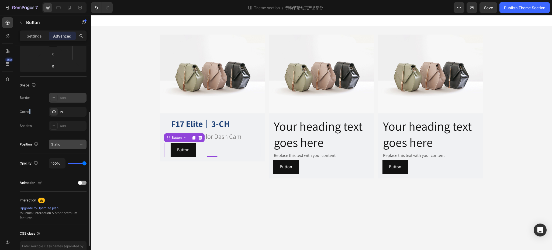
click at [68, 143] on div "Static" at bounding box center [64, 144] width 27 height 5
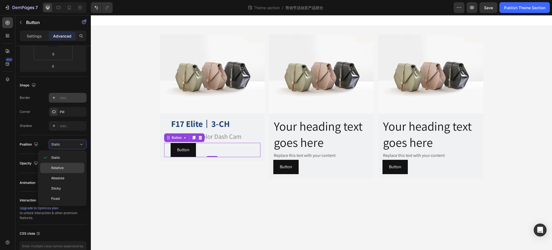
click at [61, 166] on span "Relative" at bounding box center [57, 167] width 12 height 5
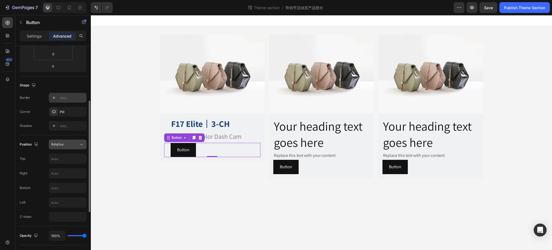
drag, startPoint x: 63, startPoint y: 144, endPoint x: 67, endPoint y: 144, distance: 4.0
click at [66, 144] on div "Relative" at bounding box center [64, 144] width 27 height 5
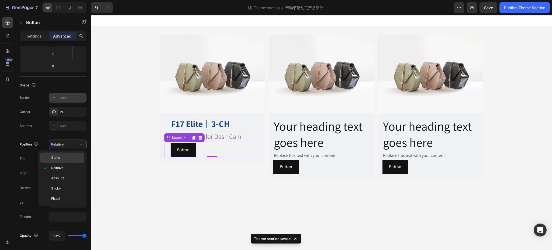
click at [63, 157] on p "Static" at bounding box center [66, 157] width 31 height 5
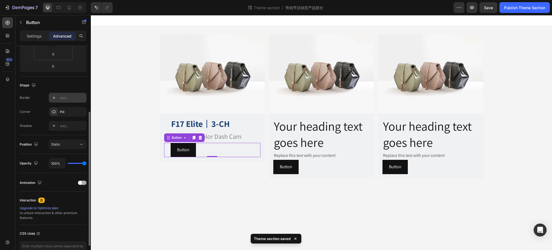
click at [82, 182] on div at bounding box center [82, 182] width 9 height 4
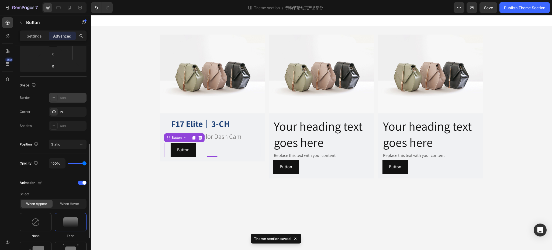
scroll to position [180, 0]
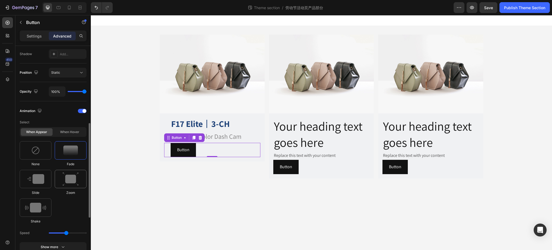
click at [75, 179] on img at bounding box center [71, 179] width 16 height 14
click at [39, 150] on img at bounding box center [35, 150] width 9 height 9
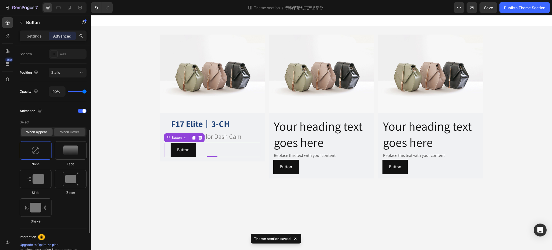
click at [73, 132] on div "When hover" at bounding box center [70, 132] width 32 height 8
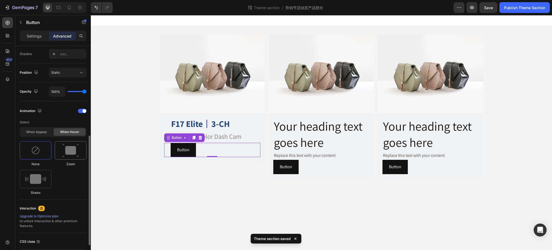
click at [67, 154] on img at bounding box center [71, 150] width 16 height 14
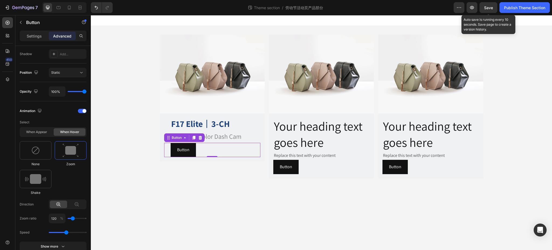
click at [488, 10] on div "Save" at bounding box center [488, 8] width 9 height 6
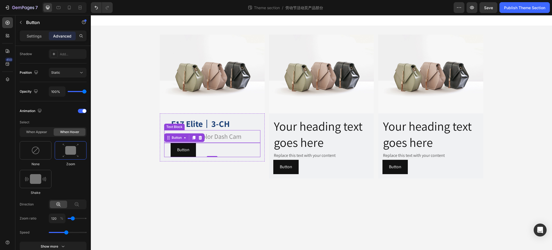
click at [228, 136] on p "Full Night Color Dash Cam" at bounding box center [215, 136] width 89 height 12
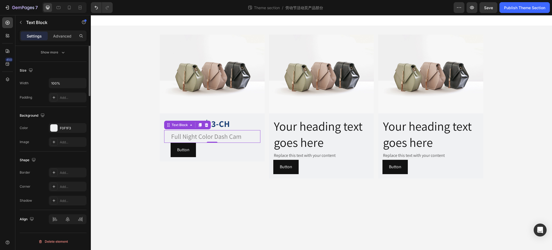
scroll to position [0, 0]
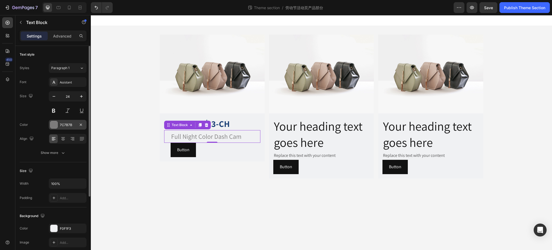
click at [67, 125] on div "7C7B7B" at bounding box center [68, 124] width 16 height 5
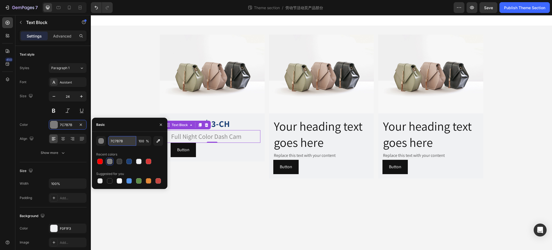
click at [122, 141] on input "7C7B7B" at bounding box center [122, 141] width 28 height 10
paste input "586579"
type input "586579"
click at [130, 128] on div "Basic" at bounding box center [129, 125] width 75 height 14
click at [238, 203] on body "Image ⁠⁠⁠⁠⁠⁠⁠ F17 Elite 丨 3-CH Heading Full Night Color Dash Cam Text Block But…" at bounding box center [321, 132] width 461 height 235
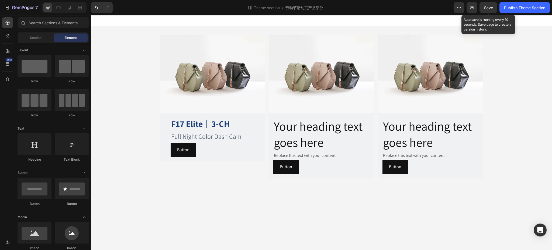
click at [488, 10] on div "Save" at bounding box center [488, 8] width 9 height 6
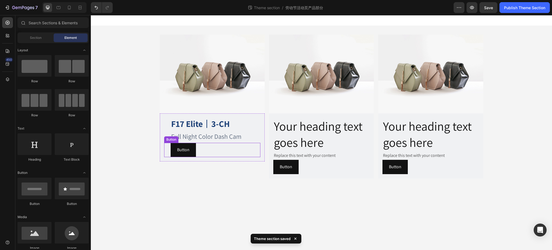
click at [214, 152] on div "Button Button" at bounding box center [212, 150] width 96 height 14
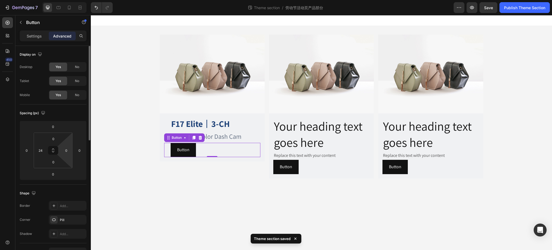
scroll to position [72, 0]
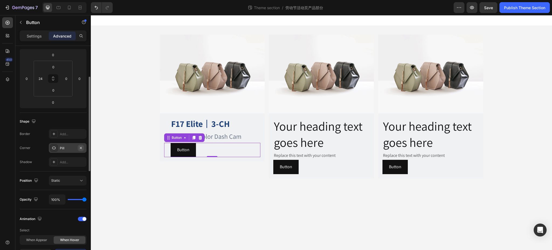
click at [81, 149] on icon "button" at bounding box center [81, 148] width 4 height 4
click at [195, 146] on button "Button" at bounding box center [183, 150] width 25 height 14
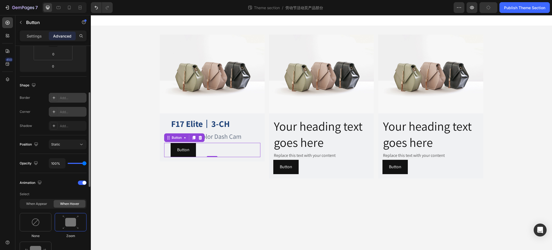
scroll to position [0, 0]
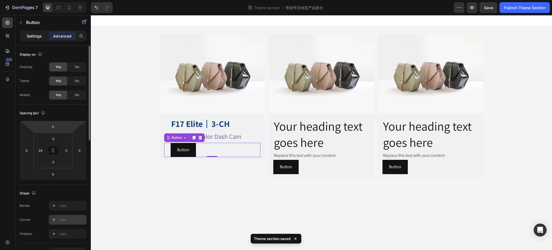
click at [35, 36] on p "Settings" at bounding box center [34, 36] width 15 height 6
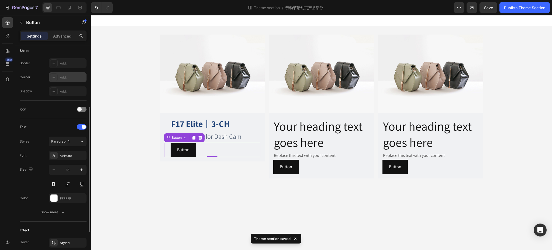
scroll to position [167, 0]
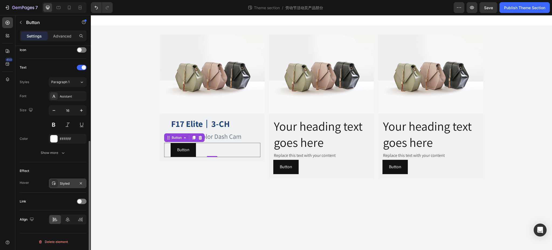
click at [60, 181] on div "Styled" at bounding box center [68, 183] width 16 height 5
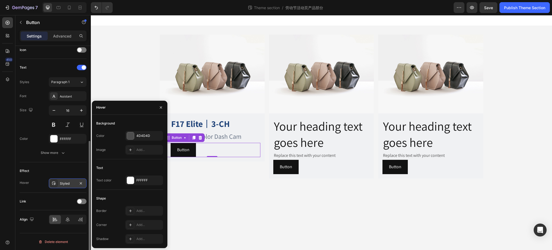
click at [61, 181] on div "Styled" at bounding box center [68, 183] width 16 height 5
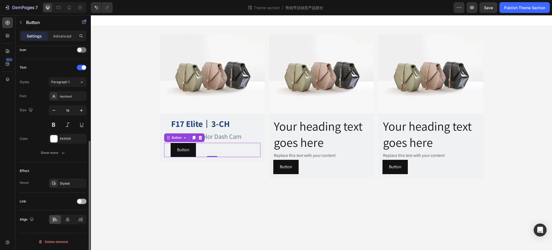
click at [81, 203] on div at bounding box center [82, 200] width 10 height 5
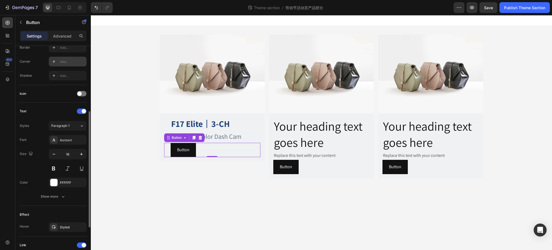
scroll to position [88, 0]
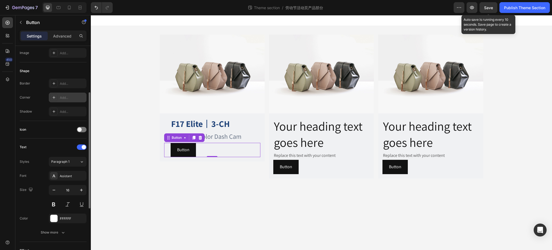
click at [488, 5] on span "Save" at bounding box center [488, 7] width 9 height 5
